Goal: Task Accomplishment & Management: Manage account settings

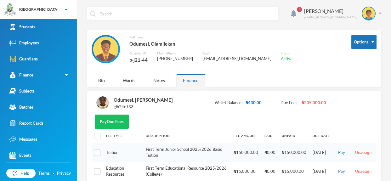
scroll to position [1, 0]
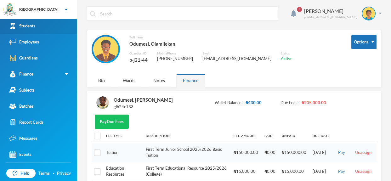
click at [53, 23] on link "Students" at bounding box center [38, 26] width 77 height 16
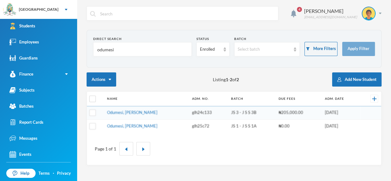
click at [118, 48] on input "odumesi" at bounding box center [143, 49] width 92 height 14
type input "o"
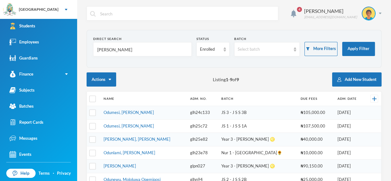
click at [106, 50] on input "[PERSON_NAME]" at bounding box center [143, 49] width 92 height 14
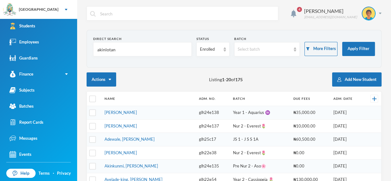
click at [115, 50] on input "akinlotan" at bounding box center [143, 49] width 92 height 14
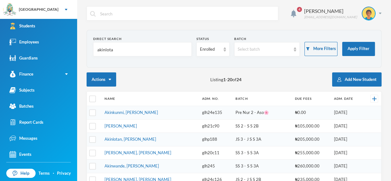
type input "akinlotan"
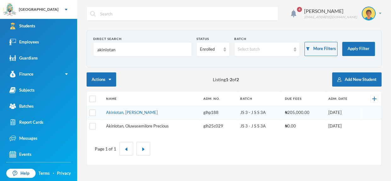
click at [164, 126] on link "Akinlotan, Oluwasemilore Precious" at bounding box center [137, 125] width 63 height 5
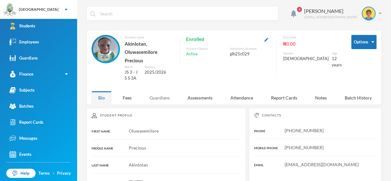
click at [161, 91] on div "Guardians" at bounding box center [159, 98] width 33 height 14
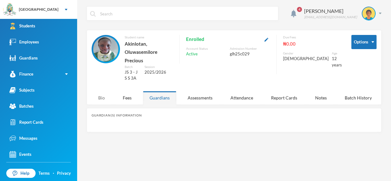
click at [103, 91] on div "Bio" at bounding box center [102, 98] width 20 height 14
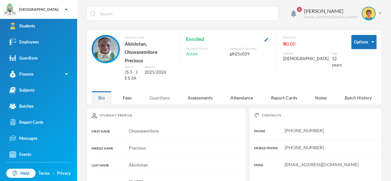
click at [160, 91] on div "Guardians" at bounding box center [159, 98] width 33 height 14
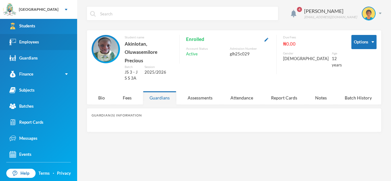
click at [55, 40] on link "Employees" at bounding box center [38, 42] width 77 height 16
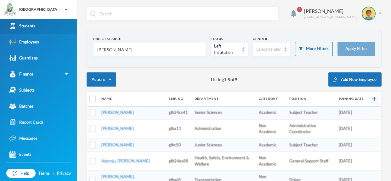
click at [56, 29] on link "Students" at bounding box center [38, 26] width 77 height 16
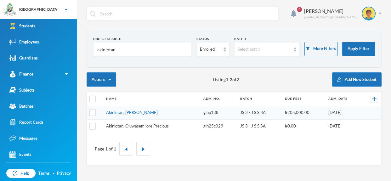
click at [156, 123] on link "Akinlotan, Oluwasemilore Precious" at bounding box center [137, 125] width 63 height 5
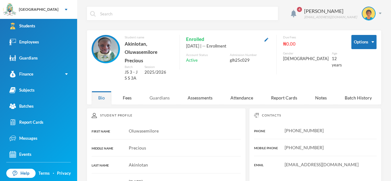
click at [156, 91] on div "Guardians" at bounding box center [159, 98] width 33 height 14
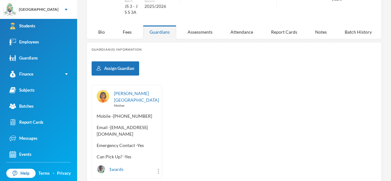
scroll to position [75, 0]
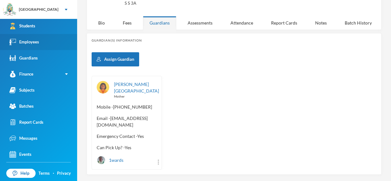
click at [50, 42] on link "Employees" at bounding box center [38, 42] width 77 height 16
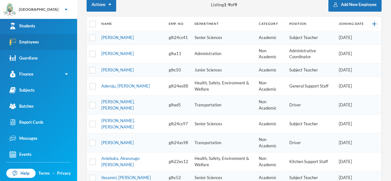
click at [51, 43] on link "Employees" at bounding box center [38, 42] width 77 height 16
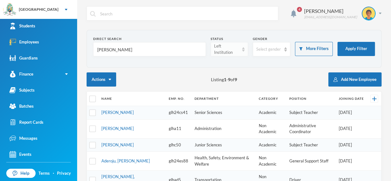
click at [243, 49] on img at bounding box center [243, 49] width 3 height 4
click at [240, 60] on li "Active" at bounding box center [228, 64] width 37 height 10
click at [182, 49] on input "[PERSON_NAME]" at bounding box center [150, 49] width 106 height 14
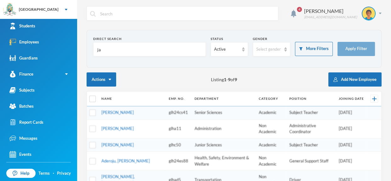
type input "j"
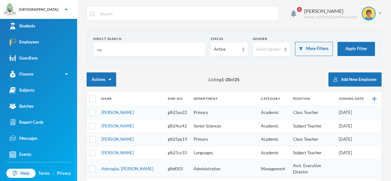
type input "r"
type input "N"
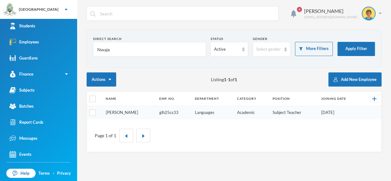
click at [123, 110] on link "[PERSON_NAME]" at bounding box center [122, 112] width 32 height 5
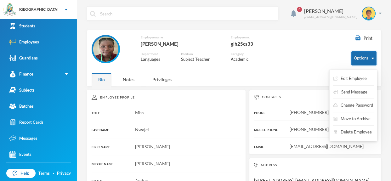
click at [372, 58] on img "button" at bounding box center [372, 59] width 3 height 2
click at [355, 79] on button "Edit Employee" at bounding box center [350, 78] width 35 height 11
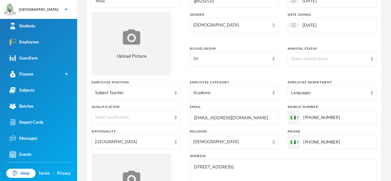
scroll to position [346, 0]
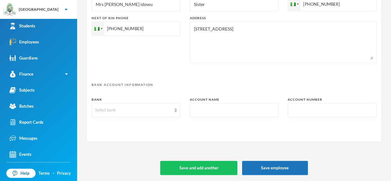
click at [223, 45] on textarea "[STREET_ADDRESS]" at bounding box center [283, 42] width 180 height 34
click at [271, 28] on textarea "[STREET_ADDRESS]" at bounding box center [283, 42] width 180 height 34
type textarea "[STREET_ADDRESS]. [EMAIL_ADDRESS][DOMAIN_NAME]"
type textarea "[STREET_ADDRESS]"
type textarea "[STREET_ADDRESS]. [EMAIL_ADDRESS][DOMAIN_NAME]"
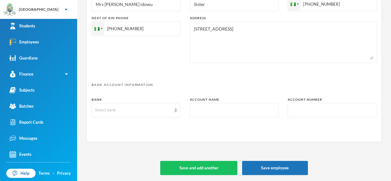
type textarea "[STREET_ADDRESS] ru"
type textarea "[STREET_ADDRESS]. [EMAIL_ADDRESS][DOMAIN_NAME]"
type textarea "[STREET_ADDRESS],[GEOGRAPHIC_DATA] rut"
type textarea "[STREET_ADDRESS]. [EMAIL_ADDRESS][DOMAIN_NAME]"
type textarea "[STREET_ADDRESS] [PERSON_NAME]"
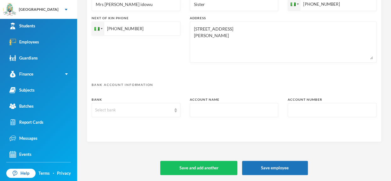
type textarea "[STREET_ADDRESS]. [EMAIL_ADDRESS][DOMAIN_NAME]"
type textarea "[STREET_ADDRESS] ruthj"
type textarea "[STREET_ADDRESS]. [EMAIL_ADDRESS][DOMAIN_NAME]"
type textarea "[STREET_ADDRESS],ogun state ruthjen"
type textarea "[STREET_ADDRESS]. [EMAIL_ADDRESS][DOMAIN_NAME]"
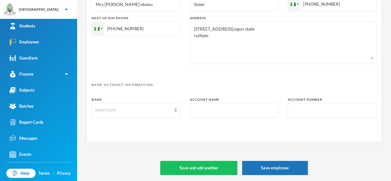
type textarea "[STREET_ADDRESS] state ruthjeni"
type textarea "[STREET_ADDRESS]. [EMAIL_ADDRESS][DOMAIN_NAME]"
type textarea "[STREET_ADDRESS] ruthjenif"
type textarea "[STREET_ADDRESS]. [EMAIL_ADDRESS][DOMAIN_NAME]"
type textarea "[STREET_ADDRESS],ogun state ruthjeniff"
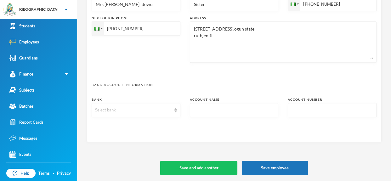
type textarea "[STREET_ADDRESS]. [EMAIL_ADDRESS][DOMAIN_NAME]"
type textarea "[STREET_ADDRESS] state ruthjeniffe"
type textarea "[STREET_ADDRESS]. [EMAIL_ADDRESS][DOMAIN_NAME]"
type textarea "[STREET_ADDRESS],ogun state ruthjeniffer"
type textarea "[STREET_ADDRESS]. [EMAIL_ADDRESS][DOMAIN_NAME]"
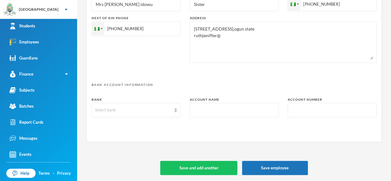
type textarea "[STREET_ADDRESS],ogun state ruthjeniffer@g"
type textarea "[STREET_ADDRESS]. [EMAIL_ADDRESS][DOMAIN_NAME]"
type textarea "[STREET_ADDRESS],ogun state ruthjeniffer@gm"
type textarea "[STREET_ADDRESS]. [EMAIL_ADDRESS][DOMAIN_NAME]"
type textarea "[STREET_ADDRESS],ogun state ruthjeniffer@gmai"
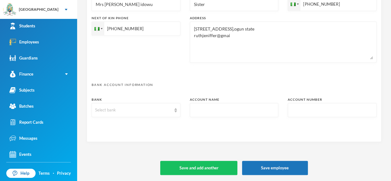
type textarea "[STREET_ADDRESS]. [EMAIL_ADDRESS][DOMAIN_NAME]"
type textarea "[STREET_ADDRESS],ogun state [EMAIL_ADDRESS]"
type textarea "[STREET_ADDRESS]. [EMAIL_ADDRESS][DOMAIN_NAME]"
type textarea "[STREET_ADDRESS],ogun state [EMAIL_ADDRESS]."
type textarea "[STREET_ADDRESS]. [EMAIL_ADDRESS][DOMAIN_NAME]"
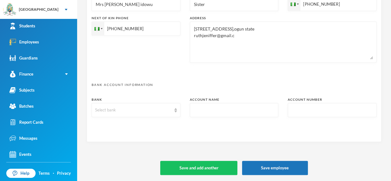
type textarea "[STREET_ADDRESS],ogun state [EMAIL_ADDRESS][DOMAIN_NAME]"
type textarea "[STREET_ADDRESS]. [EMAIL_ADDRESS][DOMAIN_NAME]"
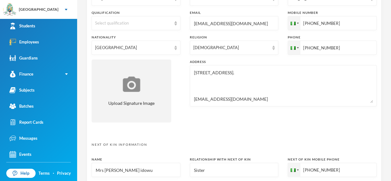
type textarea "[STREET_ADDRESS],ogun state [EMAIL_ADDRESS][DOMAIN_NAME]"
click at [256, 99] on textarea "[STREET_ADDRESS]. [EMAIL_ADDRESS][DOMAIN_NAME]" at bounding box center [283, 86] width 180 height 34
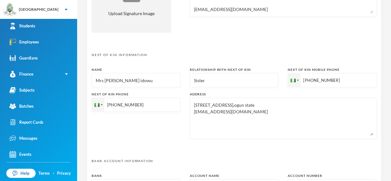
scroll to position [346, 0]
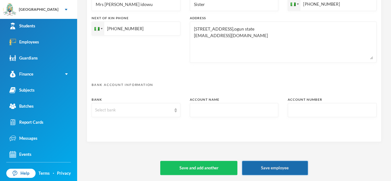
click at [266, 166] on button "Save employee" at bounding box center [275, 168] width 66 height 14
type textarea "[STREET_ADDRESS]. [EMAIL_ADDRESS][DOMAIN_NAME]"
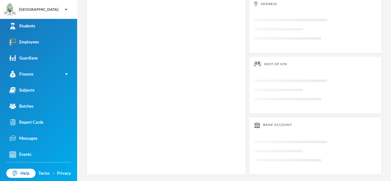
scroll to position [150, 0]
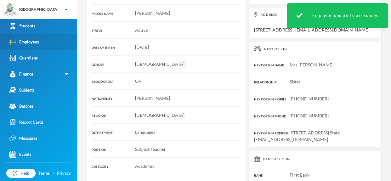
click at [23, 43] on div "Employees" at bounding box center [24, 42] width 30 height 7
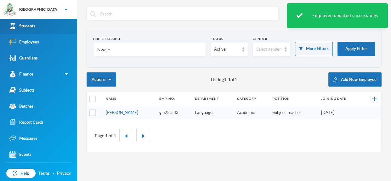
click at [41, 26] on link "Students" at bounding box center [38, 26] width 77 height 16
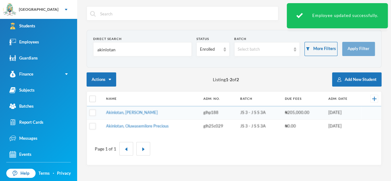
click at [128, 50] on input "akinlotan" at bounding box center [143, 49] width 92 height 14
type input "a"
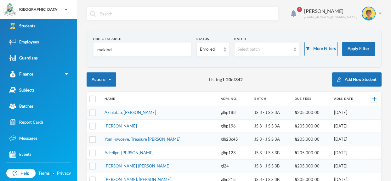
type input "makinde"
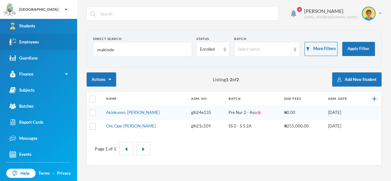
click at [62, 41] on link "Employees" at bounding box center [38, 42] width 77 height 16
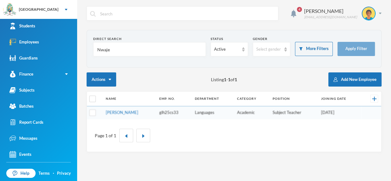
click at [116, 47] on input "Nwaje" at bounding box center [150, 49] width 106 height 14
type input "N"
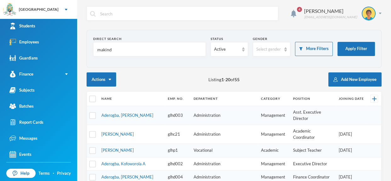
type input "makinde"
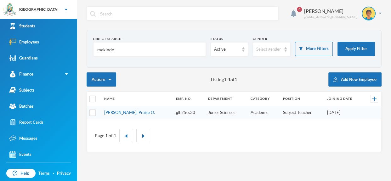
click at [123, 111] on link "[PERSON_NAME], Praise O." at bounding box center [129, 112] width 51 height 5
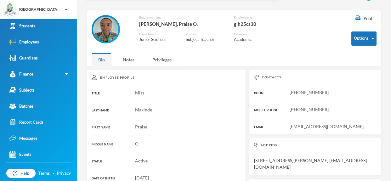
scroll to position [22, 0]
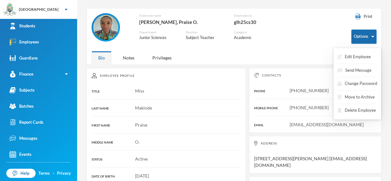
click at [373, 35] on button "Options" at bounding box center [363, 37] width 25 height 14
click at [367, 59] on button "Edit Employee" at bounding box center [354, 56] width 35 height 11
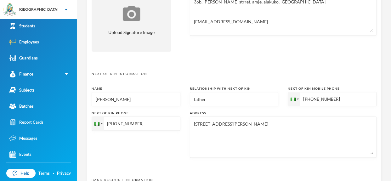
scroll to position [346, 0]
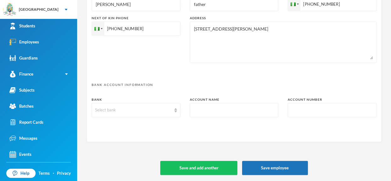
click at [253, 110] on input "text" at bounding box center [234, 110] width 82 height 14
click at [296, 107] on input "text" at bounding box center [332, 110] width 82 height 14
type input "3"
type textarea "36b, [PERSON_NAME] strret, amje, alakuko, [GEOGRAPHIC_DATA] [EMAIL_ADDRESS][DOM…"
type input "32"
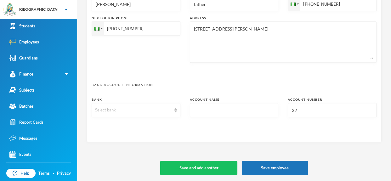
type textarea "36b, [PERSON_NAME] strret, amje, alakuko, [GEOGRAPHIC_DATA] [EMAIL_ADDRESS][DOM…"
type input "322"
type textarea "36b, [PERSON_NAME] strret, amje, alakuko, [GEOGRAPHIC_DATA] [EMAIL_ADDRESS][DOM…"
type input "3226"
type textarea "36b, [PERSON_NAME] strret, amje, alakuko, [GEOGRAPHIC_DATA] [EMAIL_ADDRESS][DOM…"
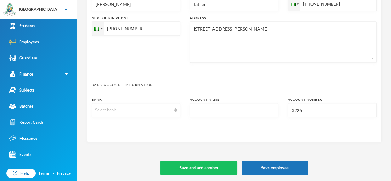
type input "32266"
type textarea "36b, [PERSON_NAME] strret, amje, alakuko, [GEOGRAPHIC_DATA] [EMAIL_ADDRESS][DOM…"
type input "322663"
type textarea "36b, [PERSON_NAME] strret, amje, alakuko, [GEOGRAPHIC_DATA] [EMAIL_ADDRESS][DOM…"
type input "3226632"
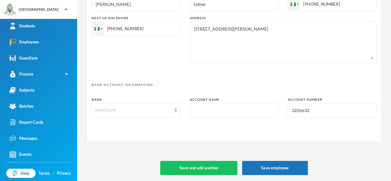
type textarea "36b, [PERSON_NAME] strret, amje, alakuko, [GEOGRAPHIC_DATA] [EMAIL_ADDRESS][DOM…"
type input "32266322"
type textarea "36b, [PERSON_NAME] strret, amje, alakuko, [GEOGRAPHIC_DATA] [EMAIL_ADDRESS][DOM…"
type input "322663223"
type textarea "36b, [PERSON_NAME] strret, amje, alakuko, [GEOGRAPHIC_DATA] [EMAIL_ADDRESS][DOM…"
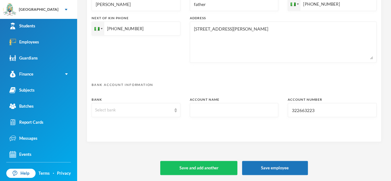
type input "3226632233"
type textarea "36b, [PERSON_NAME] strret, amje, alakuko, [GEOGRAPHIC_DATA] [EMAIL_ADDRESS][DOM…"
type input "3226632233"
click at [167, 110] on div "Select bank" at bounding box center [133, 110] width 76 height 6
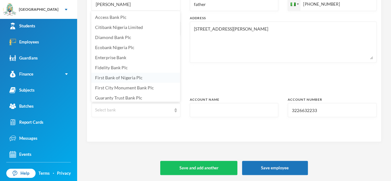
scroll to position [1, 0]
click at [150, 76] on li "First Bank of Nigeria Plc" at bounding box center [135, 77] width 89 height 10
type textarea "36b, [PERSON_NAME] strret, amje, alakuko, [GEOGRAPHIC_DATA] [EMAIL_ADDRESS][DOM…"
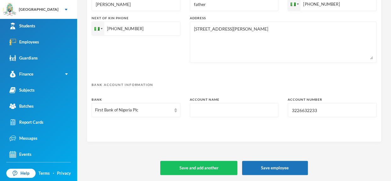
click at [215, 107] on input "text" at bounding box center [234, 110] width 82 height 14
type input "m"
type textarea "36b, [PERSON_NAME] strret, amje, alakuko, [GEOGRAPHIC_DATA] [EMAIL_ADDRESS][DOM…"
type input "ma"
type textarea "36b, [PERSON_NAME] strret, amje, alakuko, [GEOGRAPHIC_DATA] [EMAIL_ADDRESS][DOM…"
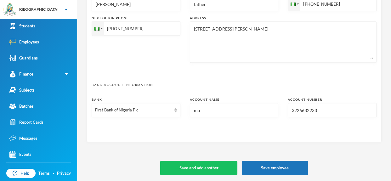
type input "mak"
type textarea "36b, [PERSON_NAME] strret, amje, alakuko, [GEOGRAPHIC_DATA] [EMAIL_ADDRESS][DOM…"
type input "[PERSON_NAME]"
type textarea "36b, [PERSON_NAME] strret, amje, alakuko, [GEOGRAPHIC_DATA] [EMAIL_ADDRESS][DOM…"
type input "makin"
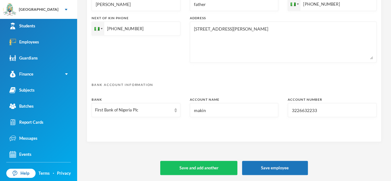
type textarea "36b, [PERSON_NAME] strret, amje, alakuko, [GEOGRAPHIC_DATA] [EMAIL_ADDRESS][DOM…"
type input "makind"
type textarea "36b, [PERSON_NAME] strret, amje, alakuko, [GEOGRAPHIC_DATA] [EMAIL_ADDRESS][DOM…"
type input "makinde"
type textarea "36b, [PERSON_NAME] strret, amje, alakuko, [GEOGRAPHIC_DATA] [EMAIL_ADDRESS][DOM…"
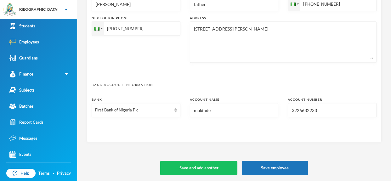
type input "makinde p"
type textarea "36b, [PERSON_NAME] strret, amje, alakuko, [GEOGRAPHIC_DATA] [EMAIL_ADDRESS][DOM…"
type input "[PERSON_NAME]"
type textarea "36b, [PERSON_NAME] strret, amje, alakuko, [GEOGRAPHIC_DATA] [EMAIL_ADDRESS][DOM…"
type input "makinde prai"
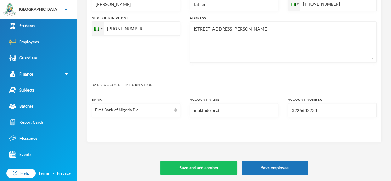
type textarea "36b, [PERSON_NAME] strret, amje, alakuko, [GEOGRAPHIC_DATA] [EMAIL_ADDRESS][DOM…"
type input "makinde prais"
type textarea "36b, [PERSON_NAME] strret, amje, alakuko, [GEOGRAPHIC_DATA] [EMAIL_ADDRESS][DOM…"
type input "makinde praise"
type textarea "36b, [PERSON_NAME] strret, amje, alakuko, [GEOGRAPHIC_DATA] [EMAIL_ADDRESS][DOM…"
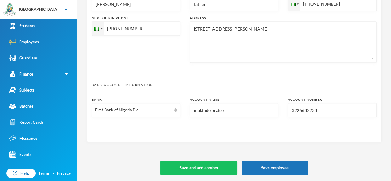
type input "makinde praise o"
type textarea "36b, [PERSON_NAME] strret, amje, alakuko, [GEOGRAPHIC_DATA] [EMAIL_ADDRESS][DOM…"
type input "makinde praise ol"
type textarea "36b, [PERSON_NAME] strret, amje, alakuko, [GEOGRAPHIC_DATA] [EMAIL_ADDRESS][DOM…"
type input "makinde praise olu"
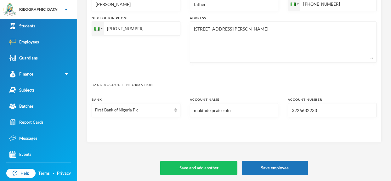
type textarea "36b, [PERSON_NAME] strret, amje, alakuko, [GEOGRAPHIC_DATA] [EMAIL_ADDRESS][DOM…"
type input "makinde praise oluw"
type textarea "36b, [PERSON_NAME] strret, amje, alakuko, [GEOGRAPHIC_DATA] [EMAIL_ADDRESS][DOM…"
type input "makinde praise oluwas"
type textarea "36b, [PERSON_NAME] strret, amje, alakuko, [GEOGRAPHIC_DATA] [EMAIL_ADDRESS][DOM…"
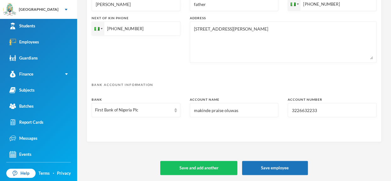
type input "makinde praise oluwase"
type textarea "36b, [PERSON_NAME] strret, amje, alakuko, [GEOGRAPHIC_DATA] [EMAIL_ADDRESS][DOM…"
type input "makinde praise oluwaseu"
type textarea "36b, [PERSON_NAME] strret, amje, alakuko, [GEOGRAPHIC_DATA] [EMAIL_ADDRESS][DOM…"
type input "makinde praise oluwaseun"
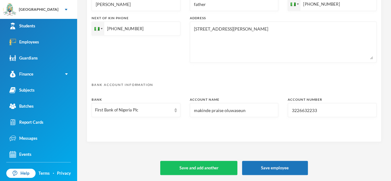
type textarea "36b, [PERSON_NAME] strret, amje, alakuko, [GEOGRAPHIC_DATA] [EMAIL_ADDRESS][DOM…"
click at [197, 109] on input "makinde praise oluwaseun" at bounding box center [234, 110] width 82 height 14
type input "akinde praise [PERSON_NAME]"
type textarea "36b, [PERSON_NAME] strret, amje, alakuko, [GEOGRAPHIC_DATA] [EMAIL_ADDRESS][DOM…"
type input "[PERSON_NAME] praise oluwaseun"
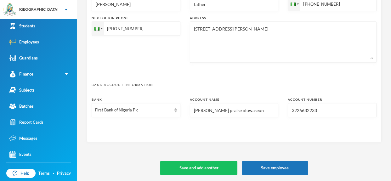
type textarea "36b, [PERSON_NAME] strret, amje, alakuko, [GEOGRAPHIC_DATA] [EMAIL_ADDRESS][DOM…"
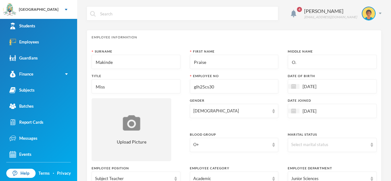
scroll to position [346, 0]
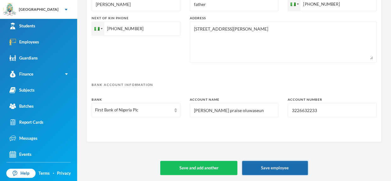
type input "[PERSON_NAME] praise oluwaseun"
click at [275, 167] on button "Save employee" at bounding box center [275, 168] width 66 height 14
type textarea "36b, [PERSON_NAME] strret, amje, alakuko, [GEOGRAPHIC_DATA] [EMAIL_ADDRESS][DOM…"
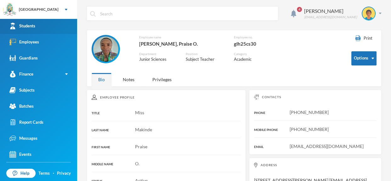
click at [60, 29] on link "Students" at bounding box center [38, 26] width 77 height 16
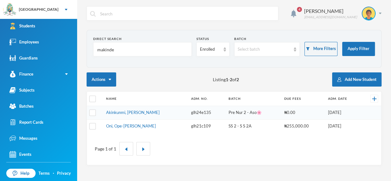
click at [172, 52] on input "makinde" at bounding box center [143, 49] width 92 height 14
type input "m"
